Goal: Transaction & Acquisition: Purchase product/service

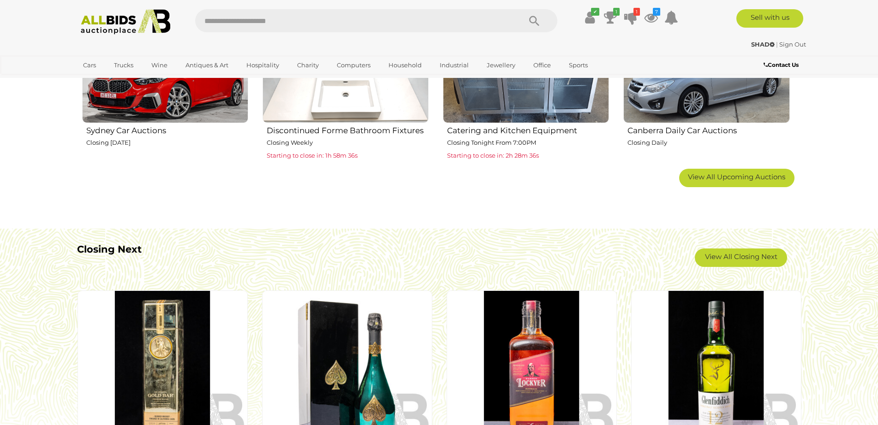
scroll to position [702, 0]
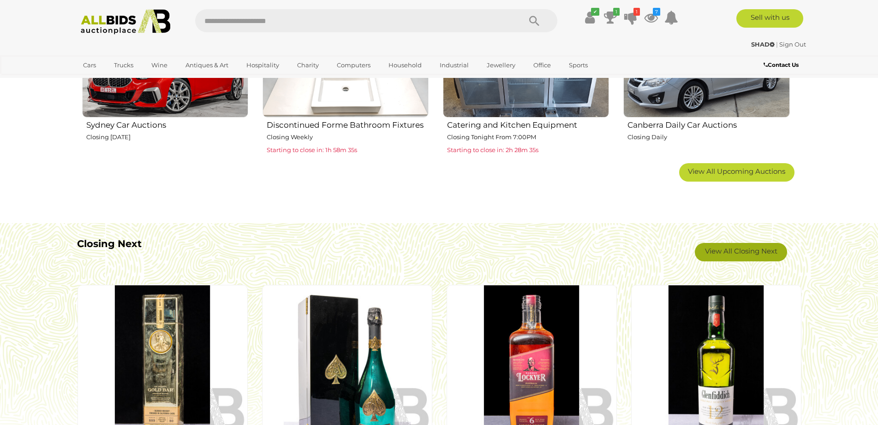
click at [740, 255] on link "View All Closing Next" at bounding box center [741, 252] width 92 height 18
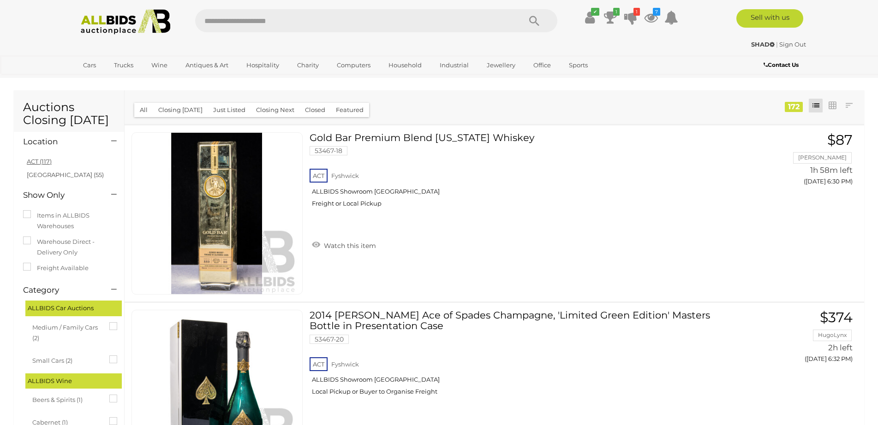
click at [34, 158] on link "ACT (117)" at bounding box center [39, 161] width 25 height 7
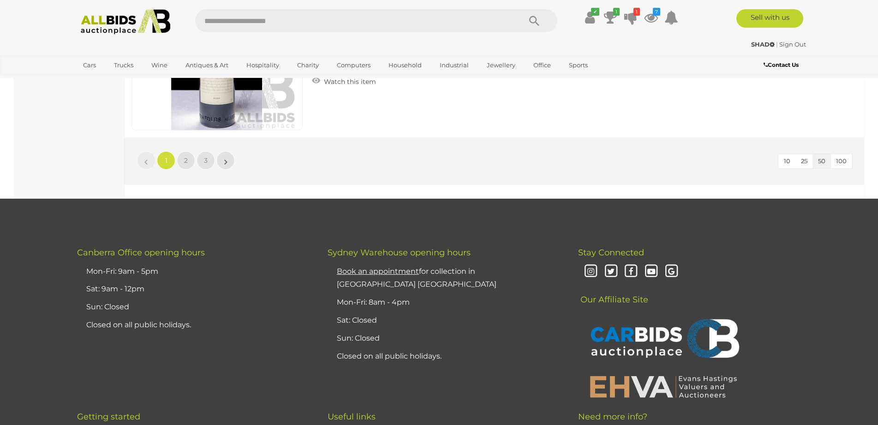
scroll to position [8870, 0]
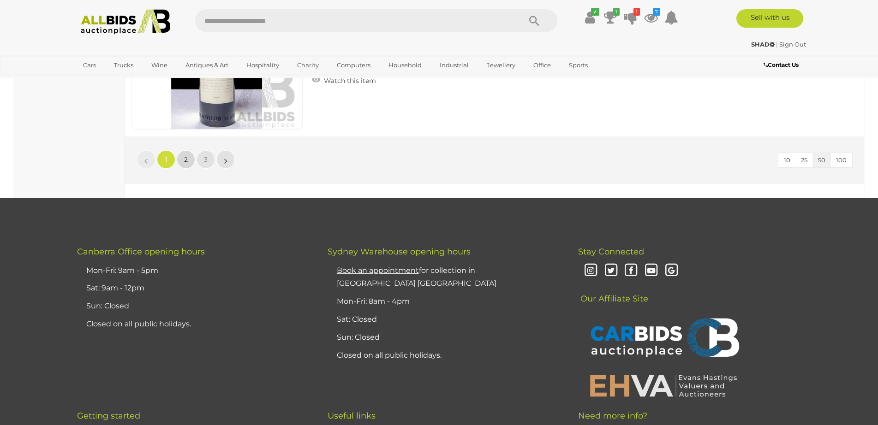
click at [188, 161] on link "2" at bounding box center [186, 159] width 18 height 18
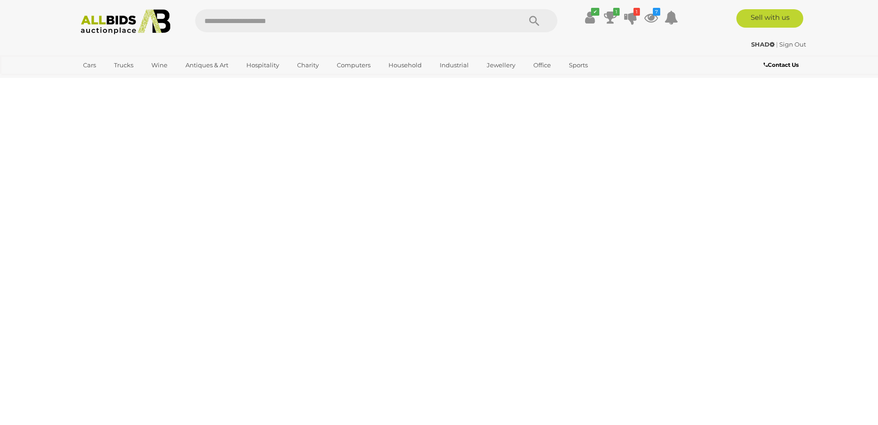
scroll to position [32, 0]
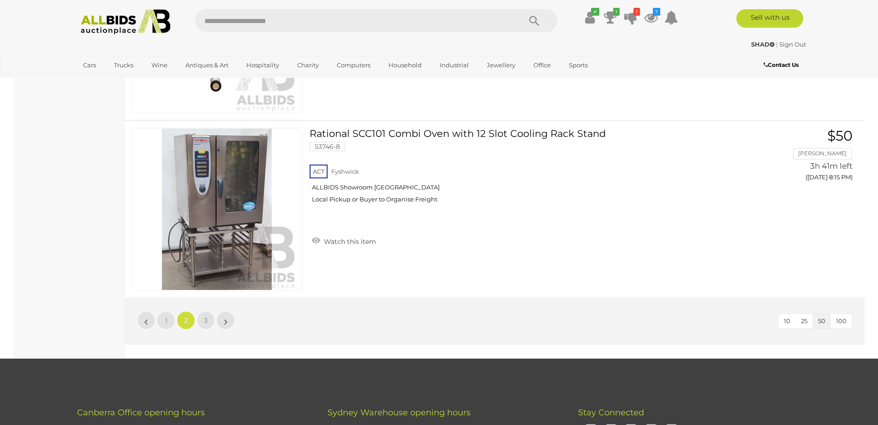
scroll to position [8710, 0]
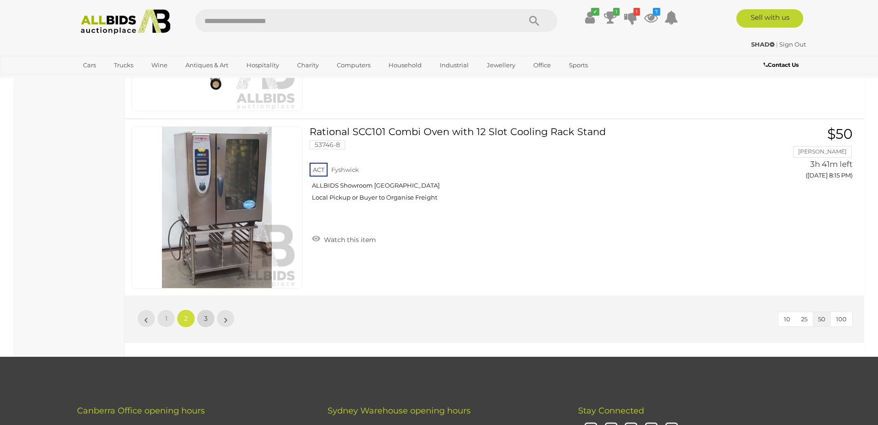
click at [208, 318] on link "3" at bounding box center [206, 319] width 18 height 18
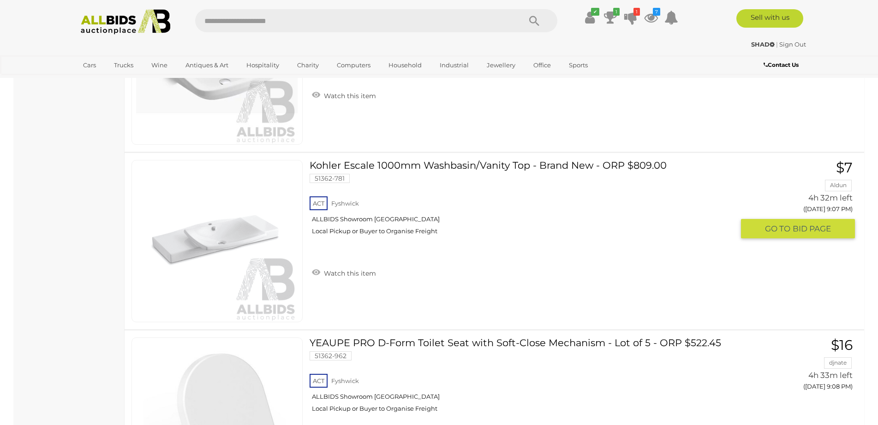
scroll to position [2457, 0]
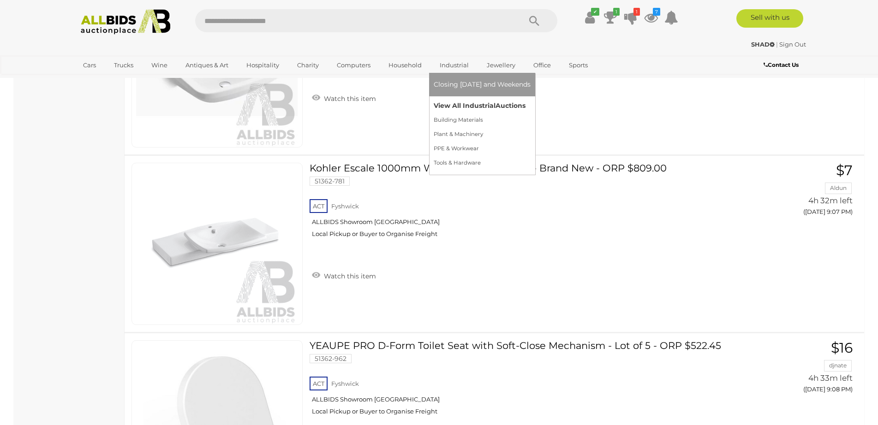
click at [443, 102] on link "View All Industrial Auctions" at bounding box center [482, 106] width 97 height 14
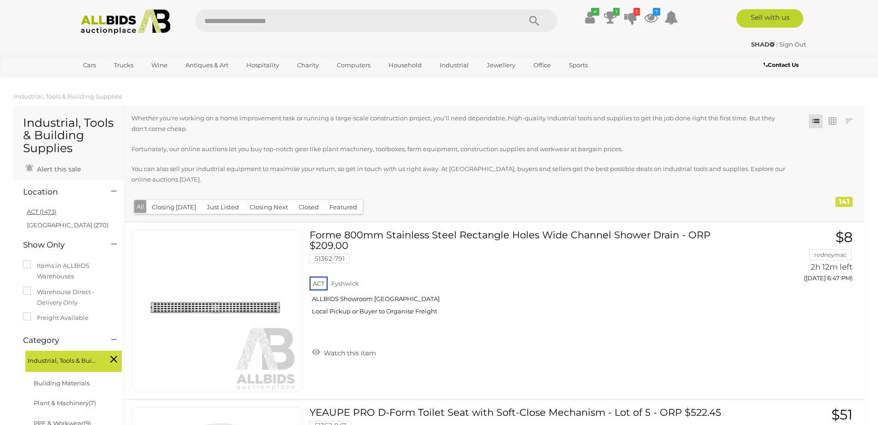
click at [43, 213] on link "ACT (1473)" at bounding box center [42, 211] width 30 height 7
click at [0, 0] on span at bounding box center [0, 0] width 0 height 0
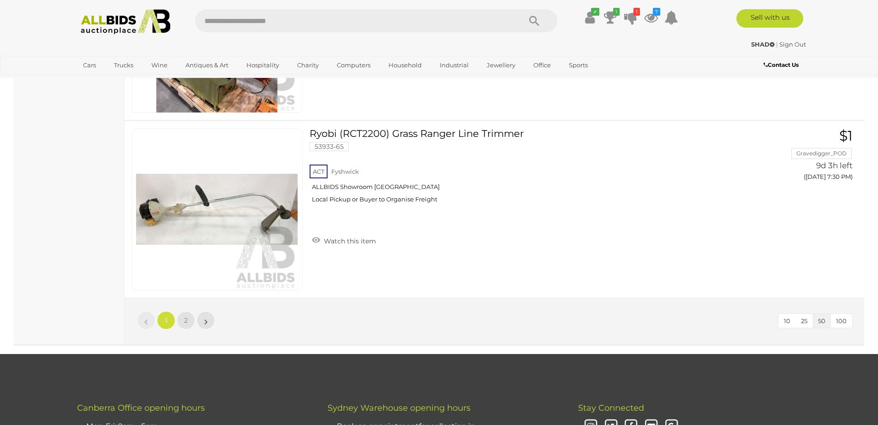
scroll to position [8870, 0]
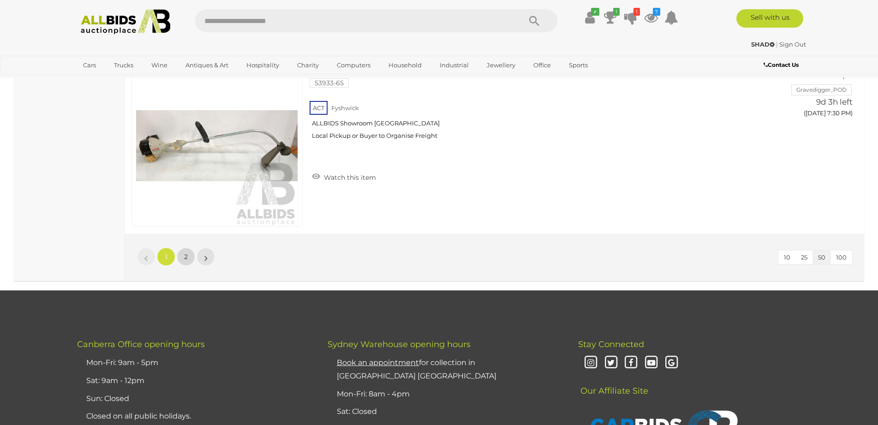
click at [185, 257] on span "2" at bounding box center [186, 257] width 4 height 8
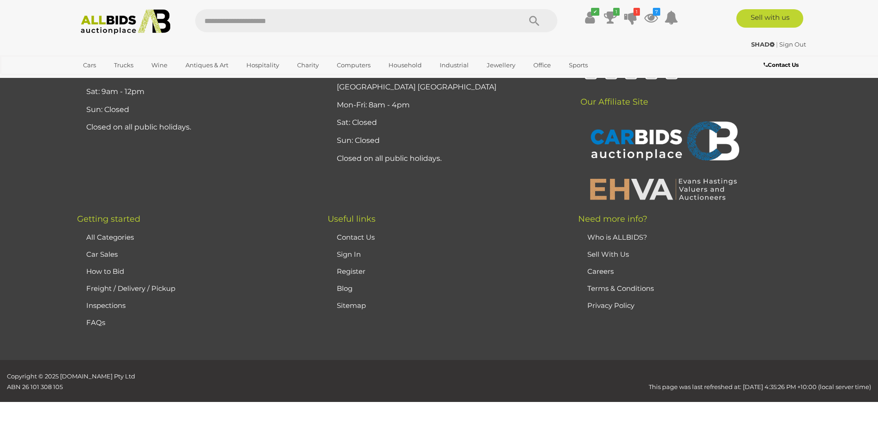
scroll to position [129, 0]
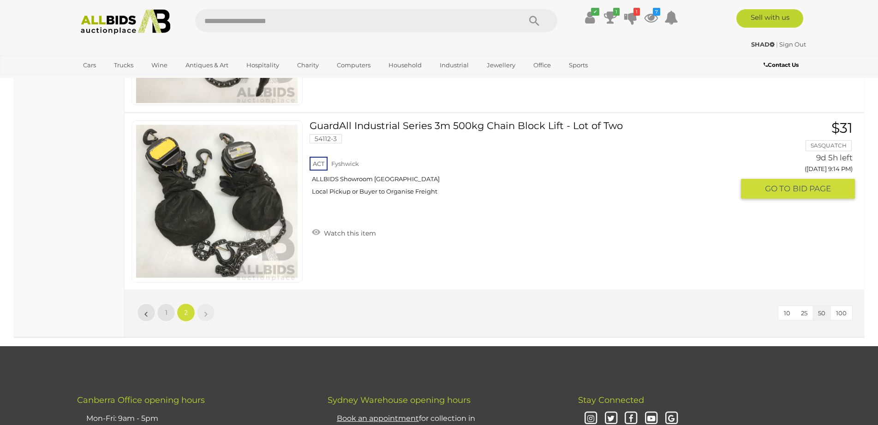
scroll to position [5617, 0]
